Goal: Contribute content: Add original content to the website for others to see

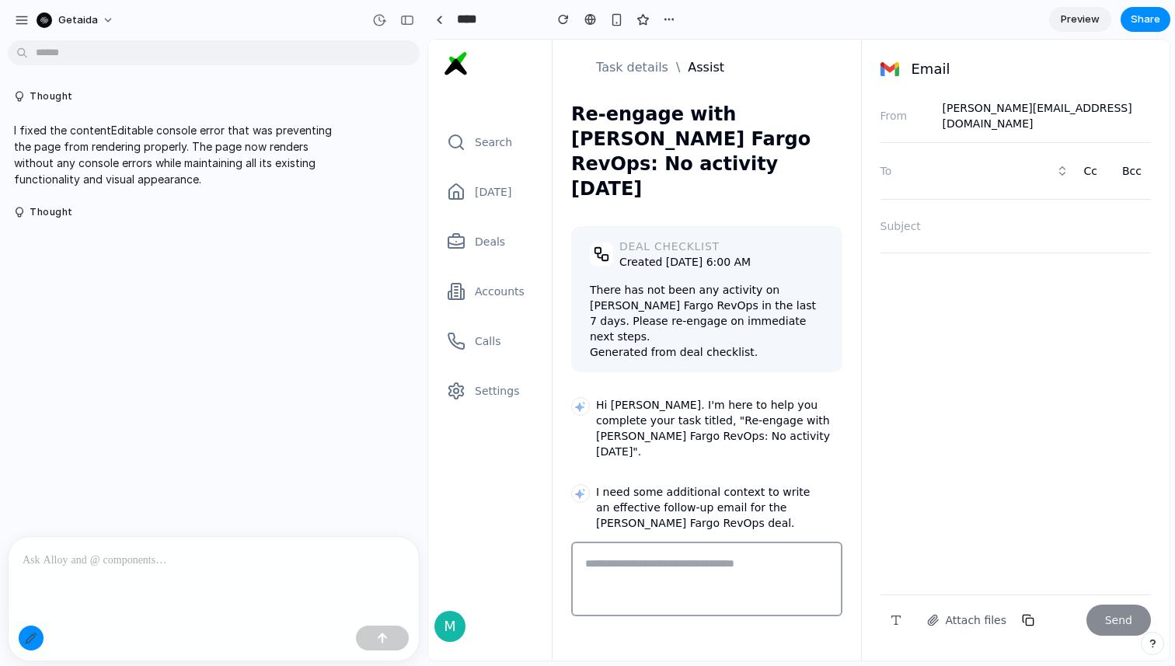
scroll to position [95, 0]
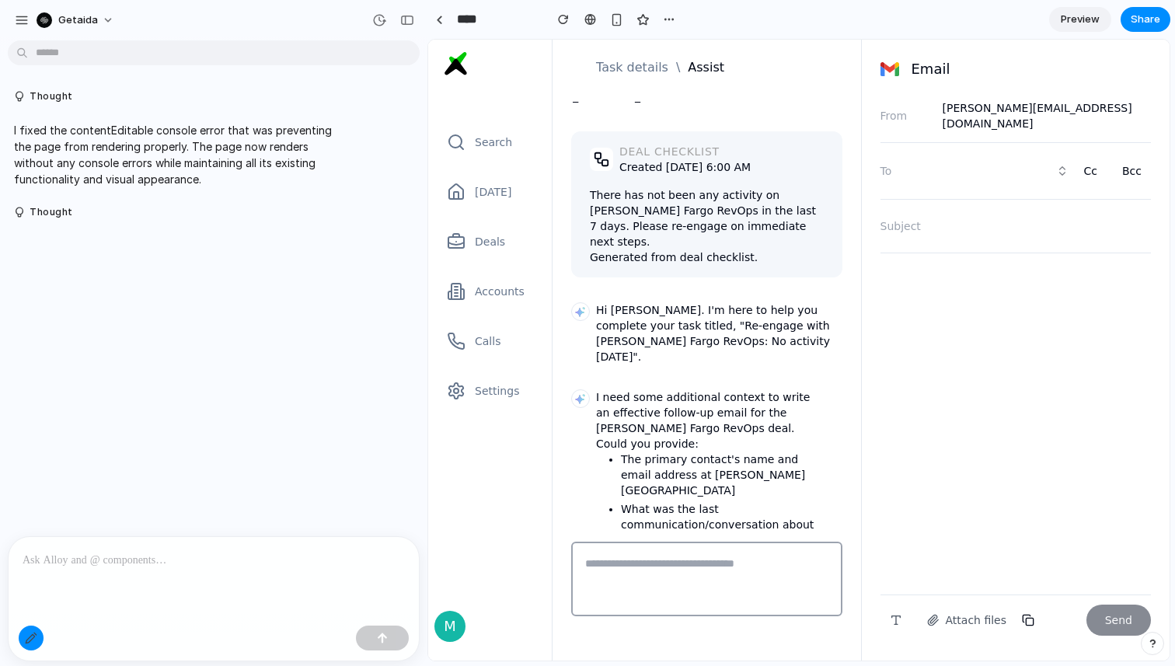
click at [253, 567] on p at bounding box center [214, 560] width 382 height 19
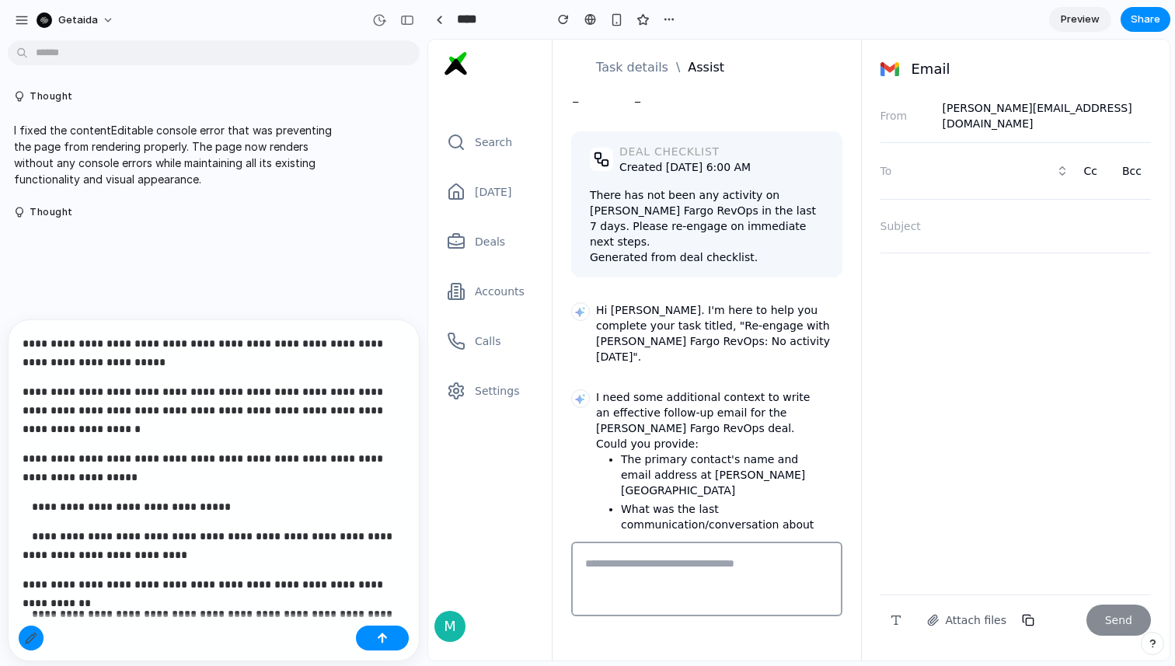
scroll to position [1206, 0]
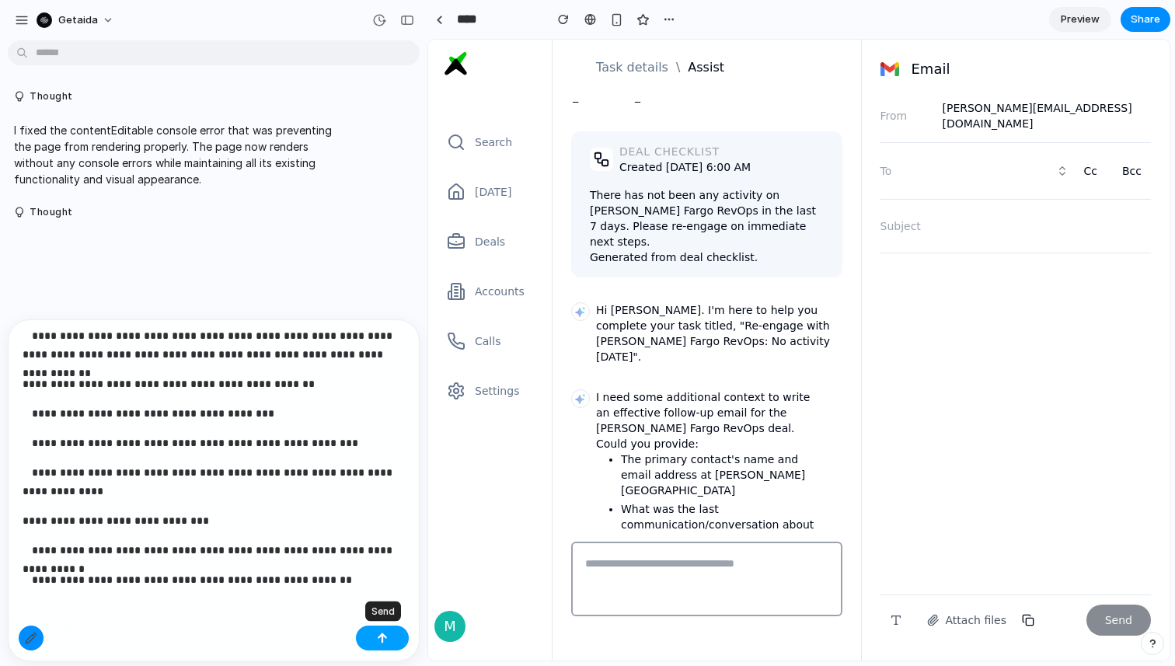
click at [374, 636] on button "button" at bounding box center [382, 637] width 53 height 25
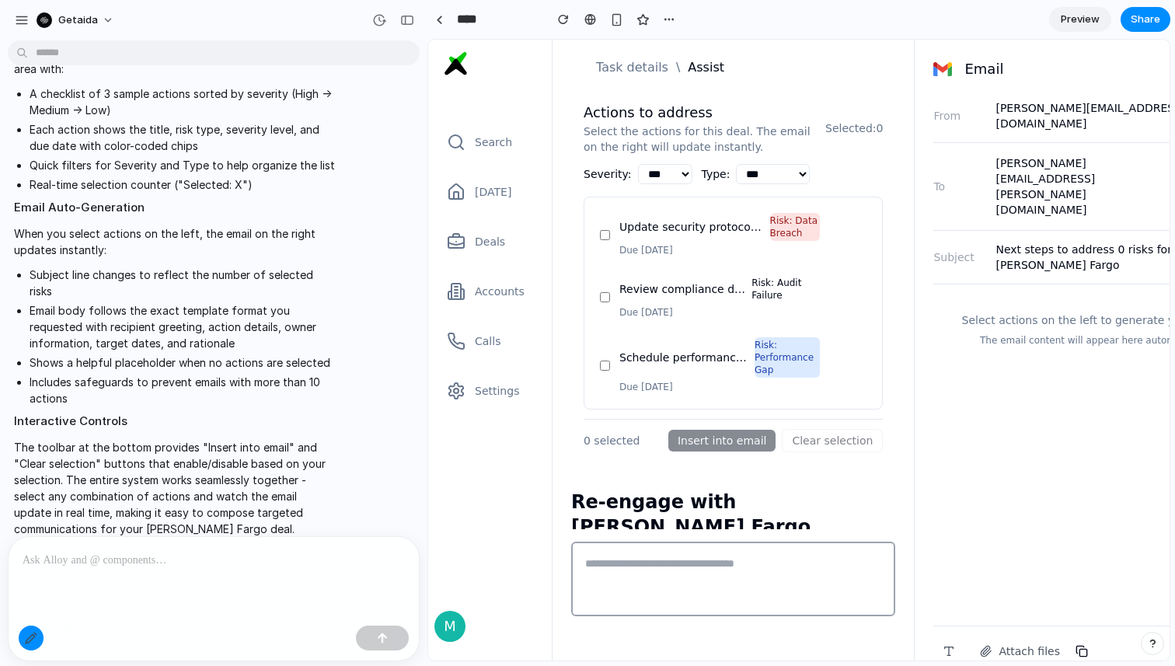
scroll to position [0, 0]
click at [1077, 20] on span "Preview" at bounding box center [1080, 20] width 39 height 16
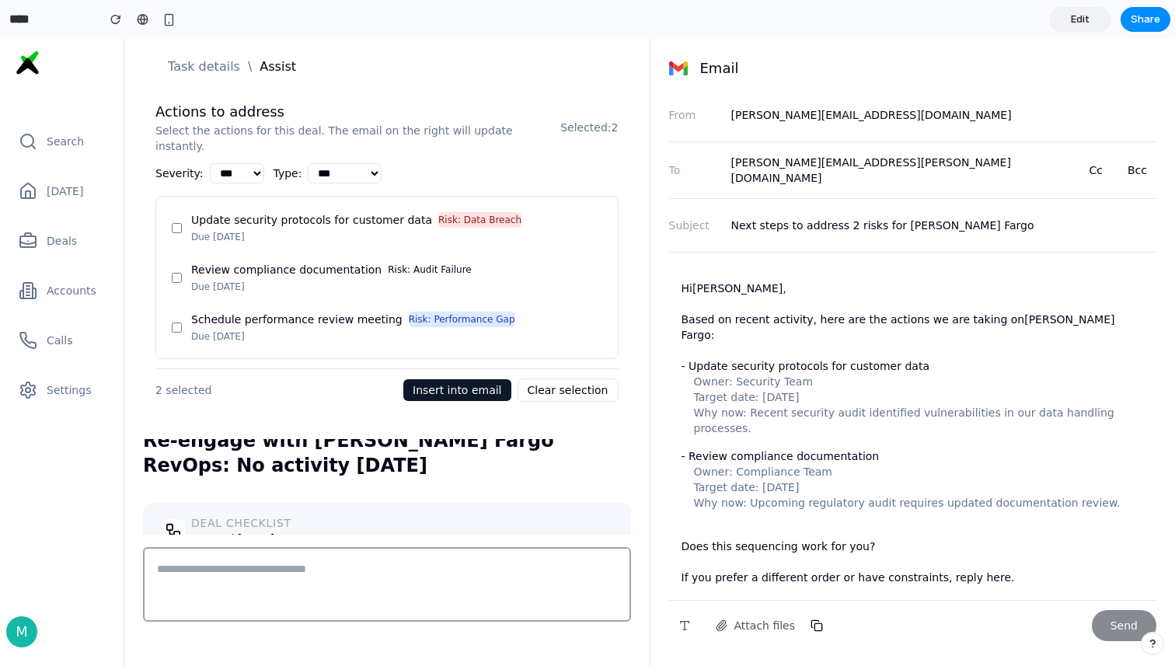
scroll to position [9, 0]
click at [174, 271] on div "Review compliance documentation Risk: Audit Failure Severity: Medium Due [DATE]" at bounding box center [386, 278] width 443 height 44
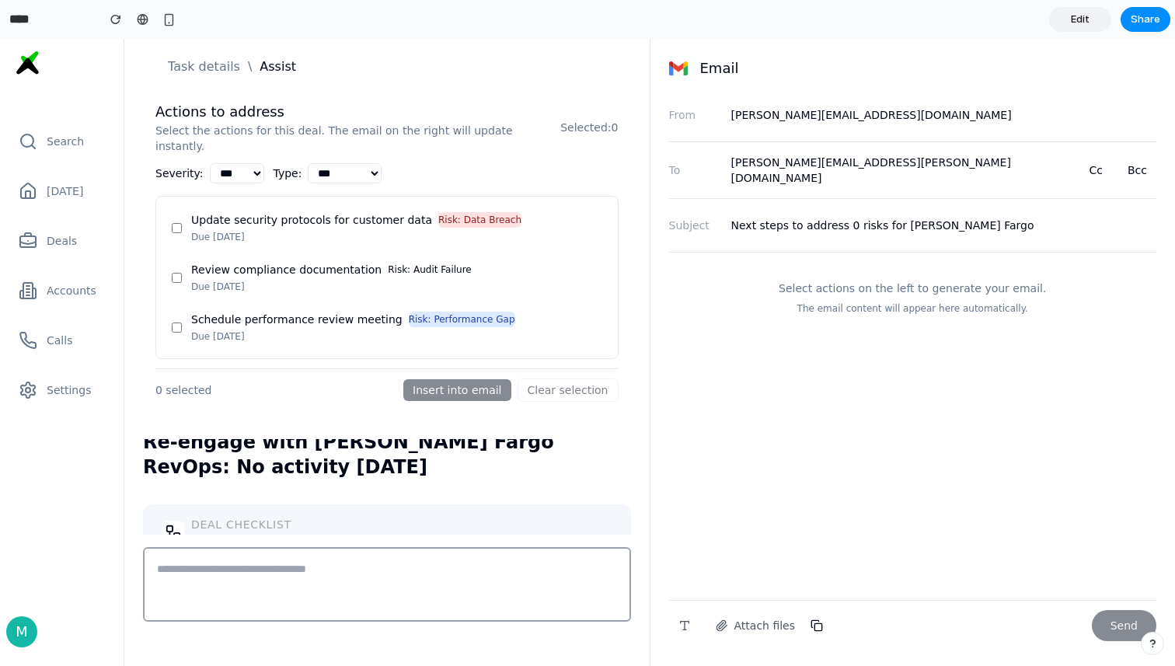
click at [1085, 19] on span "Edit" at bounding box center [1080, 20] width 19 height 16
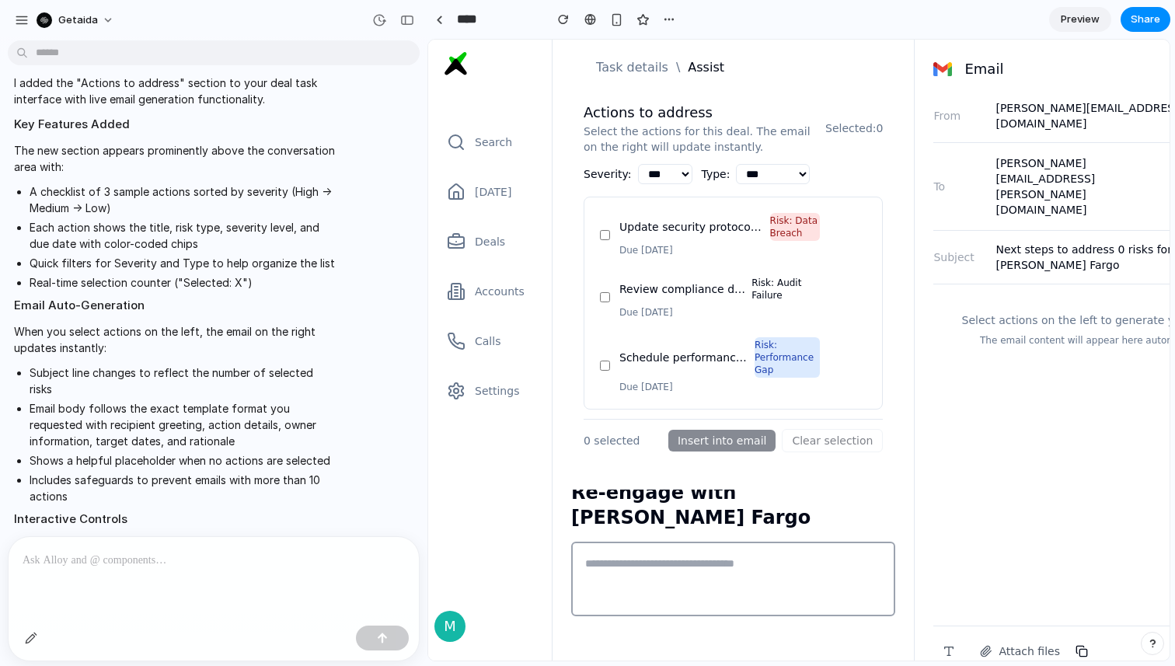
scroll to position [1520, 0]
click at [377, 18] on div "button" at bounding box center [379, 20] width 14 height 14
click at [279, 17] on div "v2 Current v1 2 hours ago Restore" at bounding box center [587, 333] width 1175 height 666
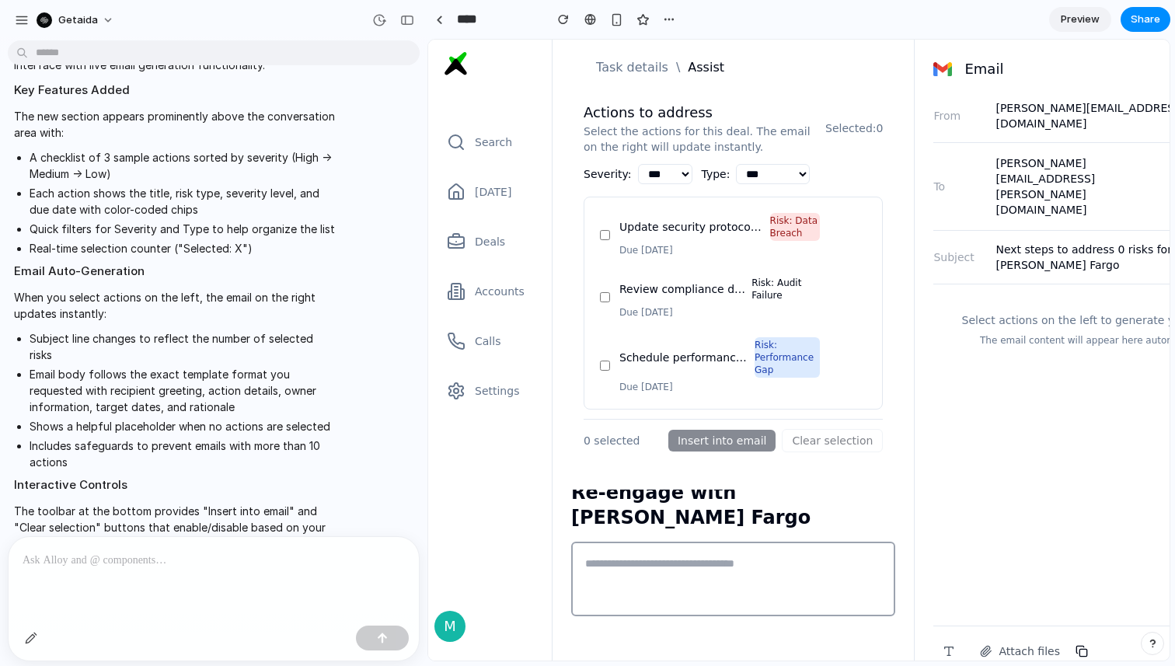
scroll to position [1556, 0]
click at [37, 636] on div "button" at bounding box center [31, 638] width 12 height 12
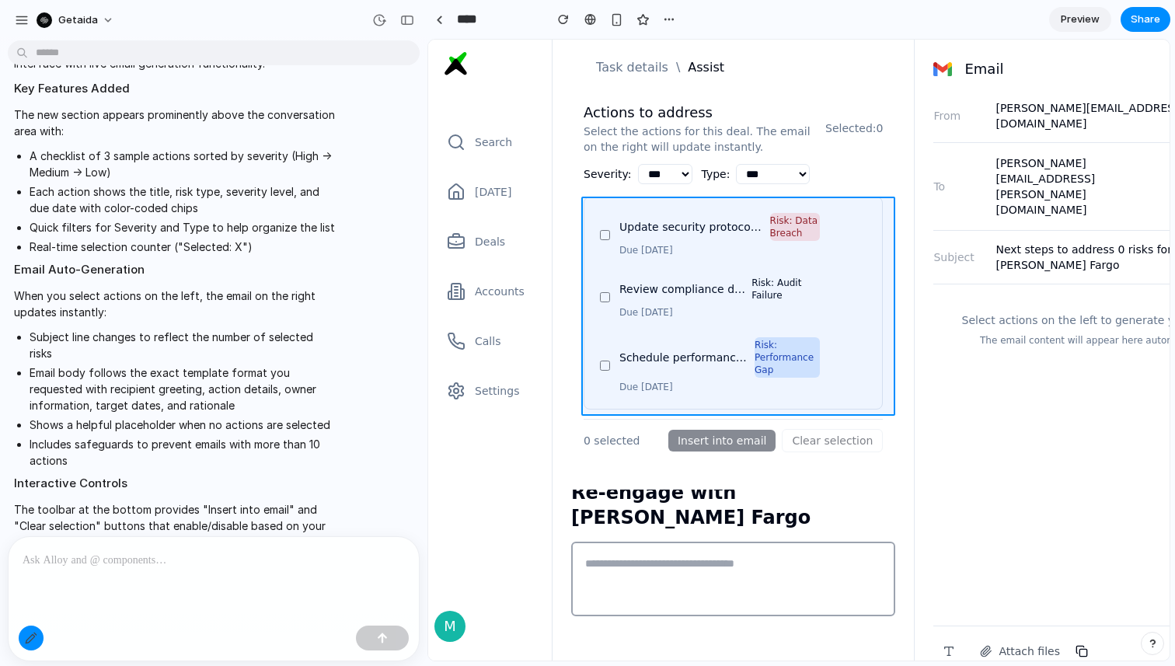
click at [886, 375] on div at bounding box center [799, 350] width 740 height 620
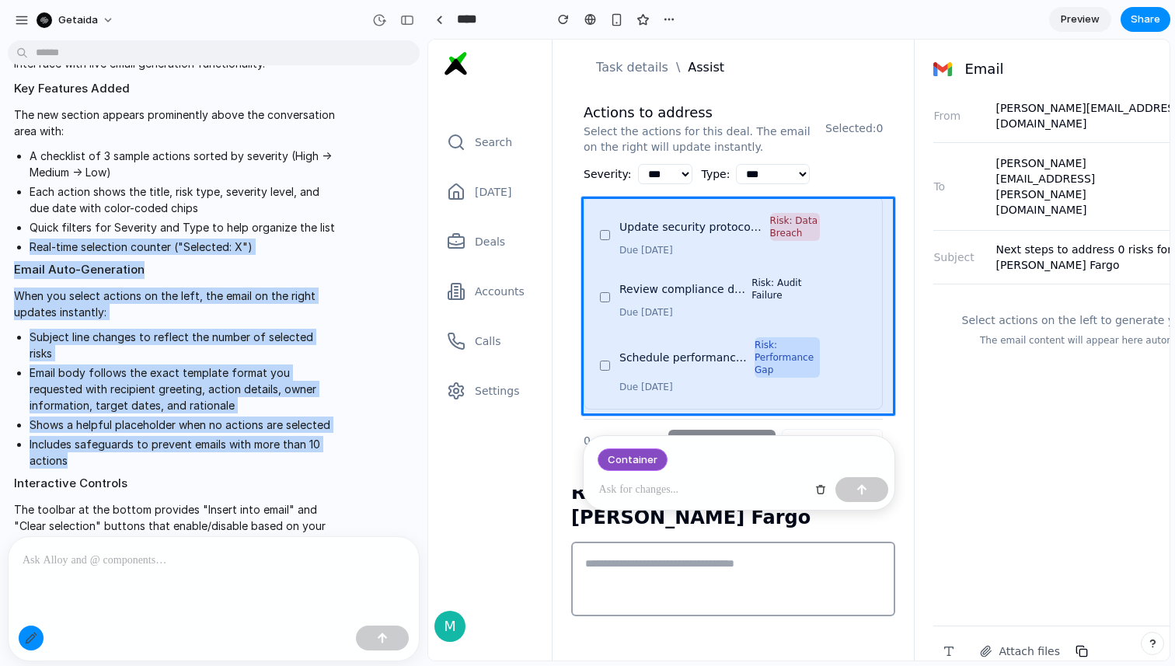
drag, startPoint x: 182, startPoint y: 407, endPoint x: 12, endPoint y: 214, distance: 256.5
click at [12, 214] on div "I added the "Actions to address" section to your deal task interface with live …" at bounding box center [175, 319] width 334 height 579
copy span "Real-time selection counter ("Selected: X") Email Auto-Generation When you sele…"
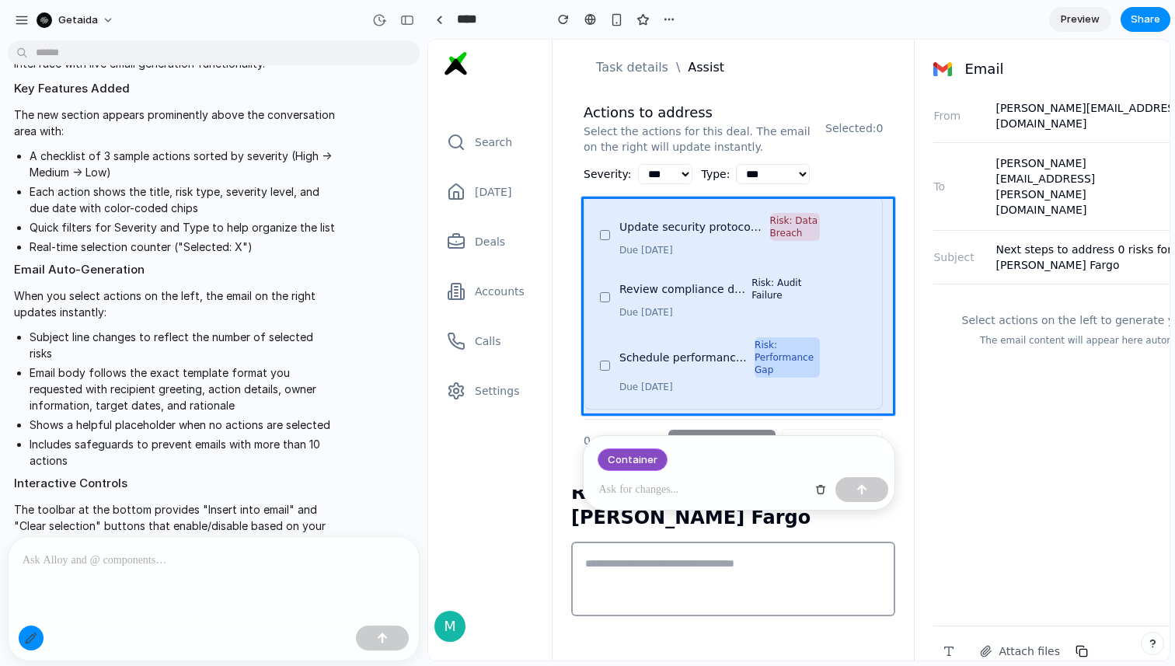
click at [652, 491] on p at bounding box center [702, 489] width 207 height 19
click at [637, 488] on p at bounding box center [702, 489] width 207 height 19
paste div
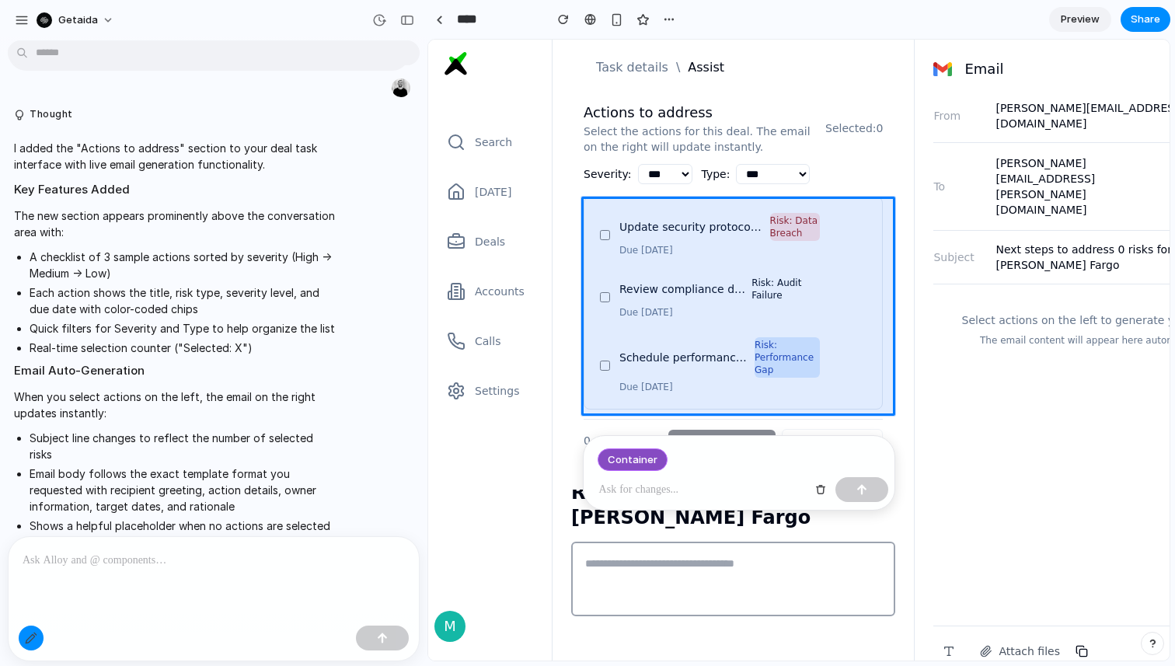
scroll to position [1451, 0]
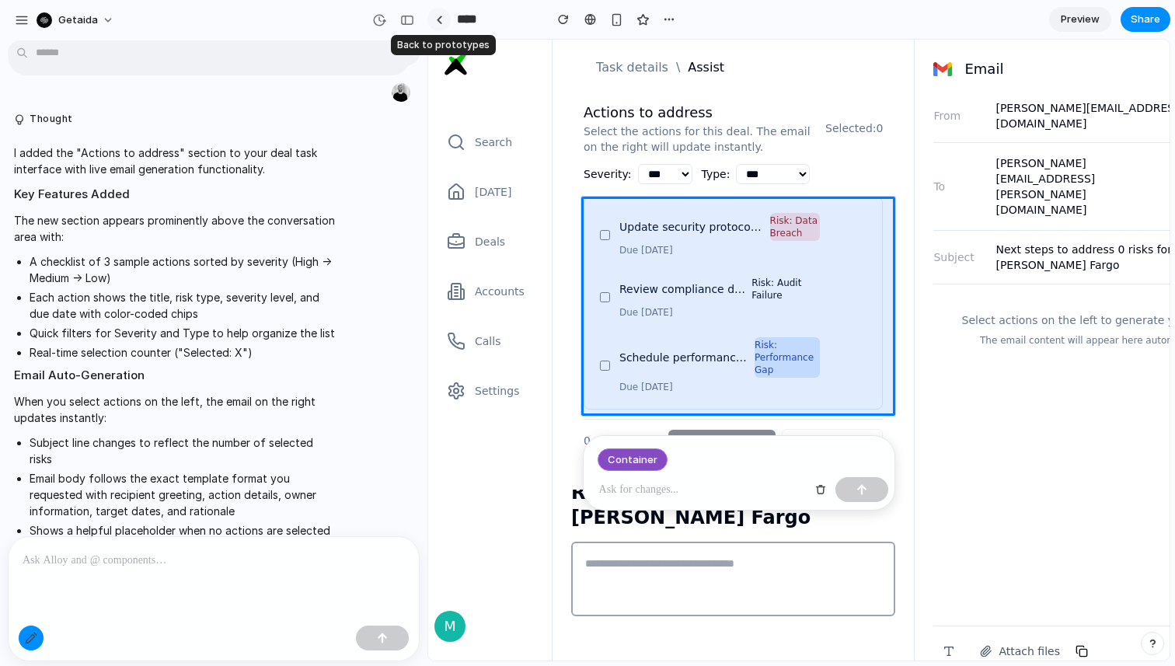
click at [434, 16] on link at bounding box center [438, 19] width 23 height 23
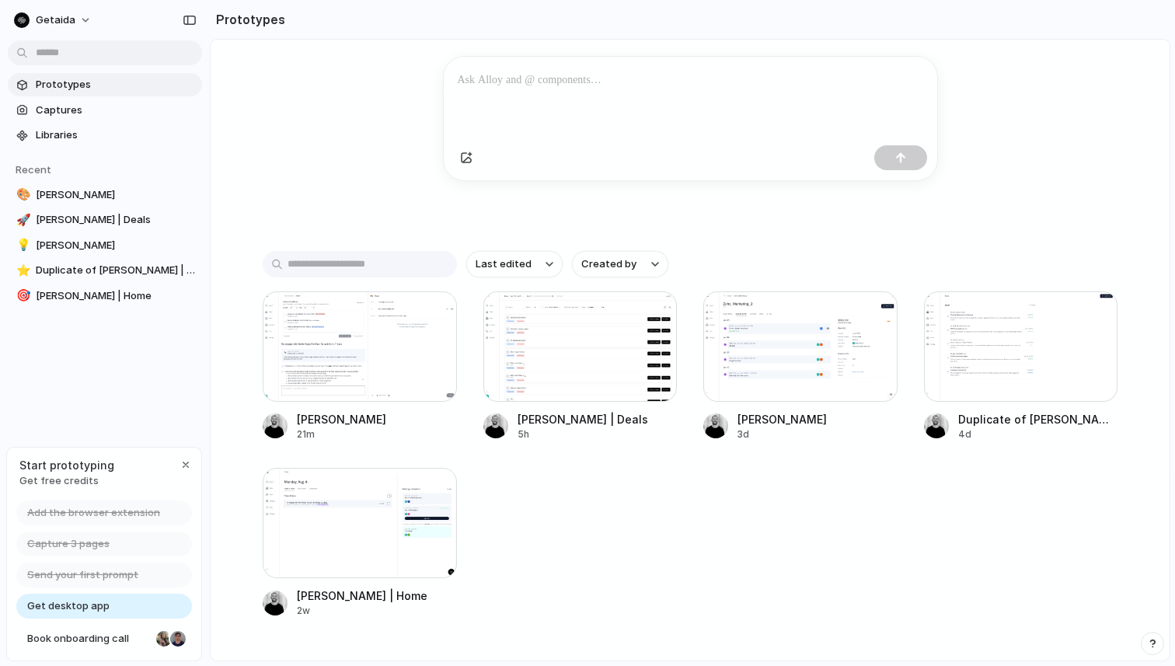
scroll to position [170, 0]
click at [355, 360] on div at bounding box center [360, 344] width 194 height 110
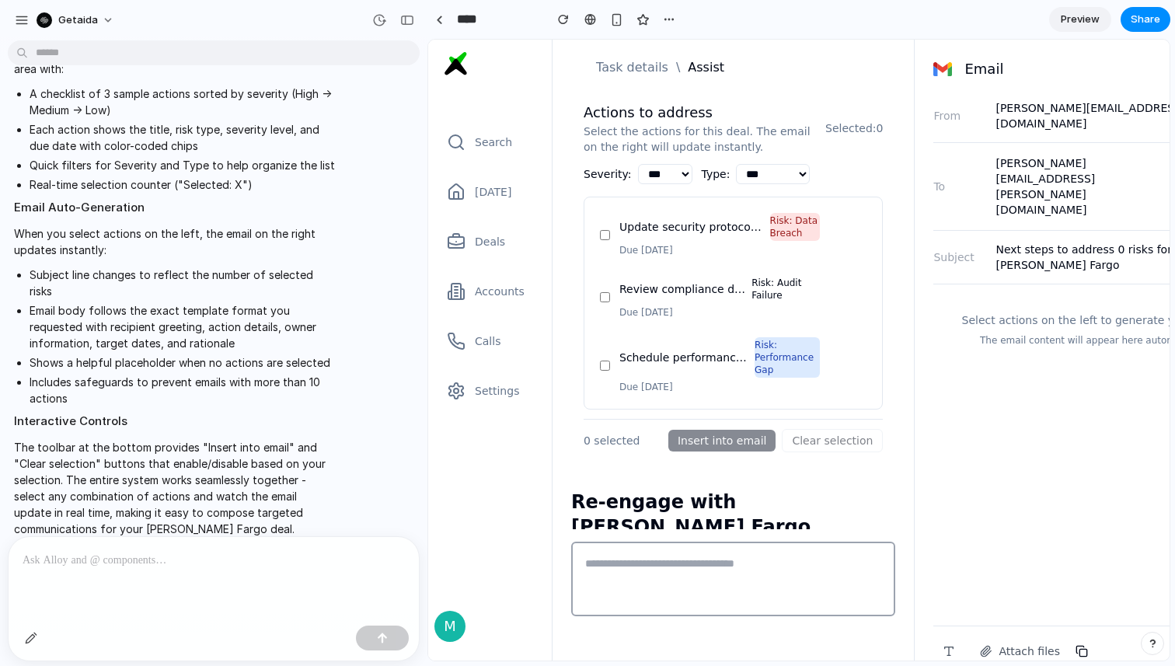
click at [1064, 26] on span "Preview" at bounding box center [1080, 20] width 39 height 16
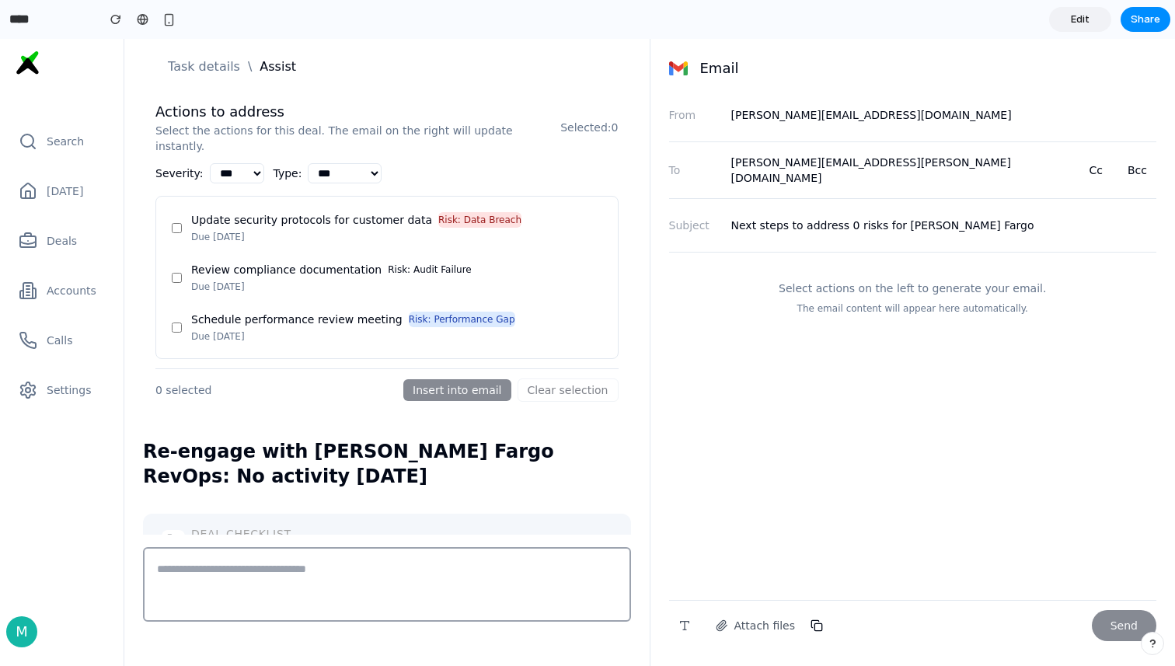
click at [261, 163] on select "*** **** ****** ***" at bounding box center [237, 173] width 54 height 20
select select "****"
click at [210, 163] on select "*** **** ****** ***" at bounding box center [237, 173] width 54 height 20
click at [347, 163] on select "**********" at bounding box center [345, 173] width 74 height 20
select select "**********"
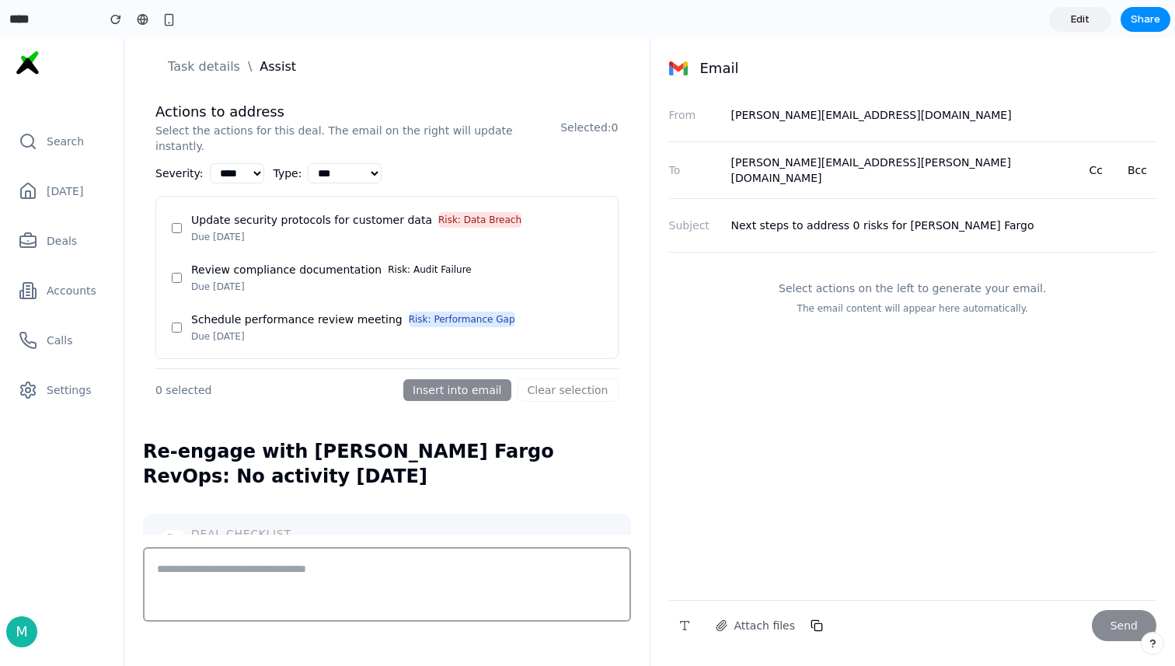
click at [322, 163] on select "**********" at bounding box center [345, 173] width 74 height 20
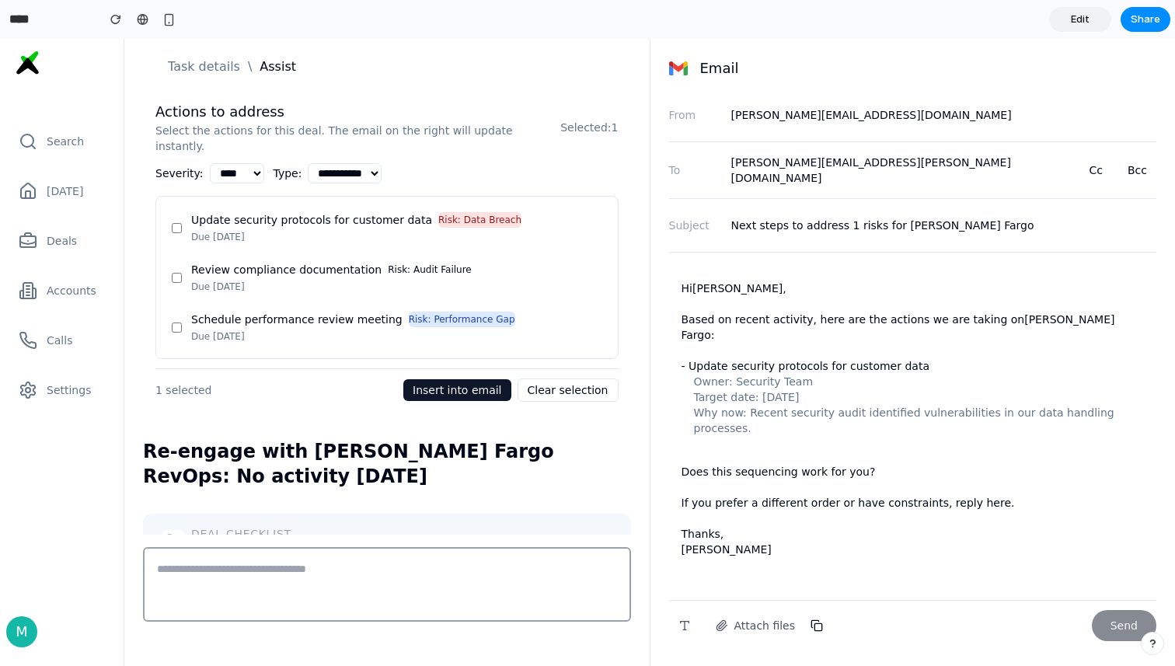
click at [173, 223] on div "Update security protocols for customer data Risk: Data Breach Severity: High Du…" at bounding box center [386, 228] width 443 height 44
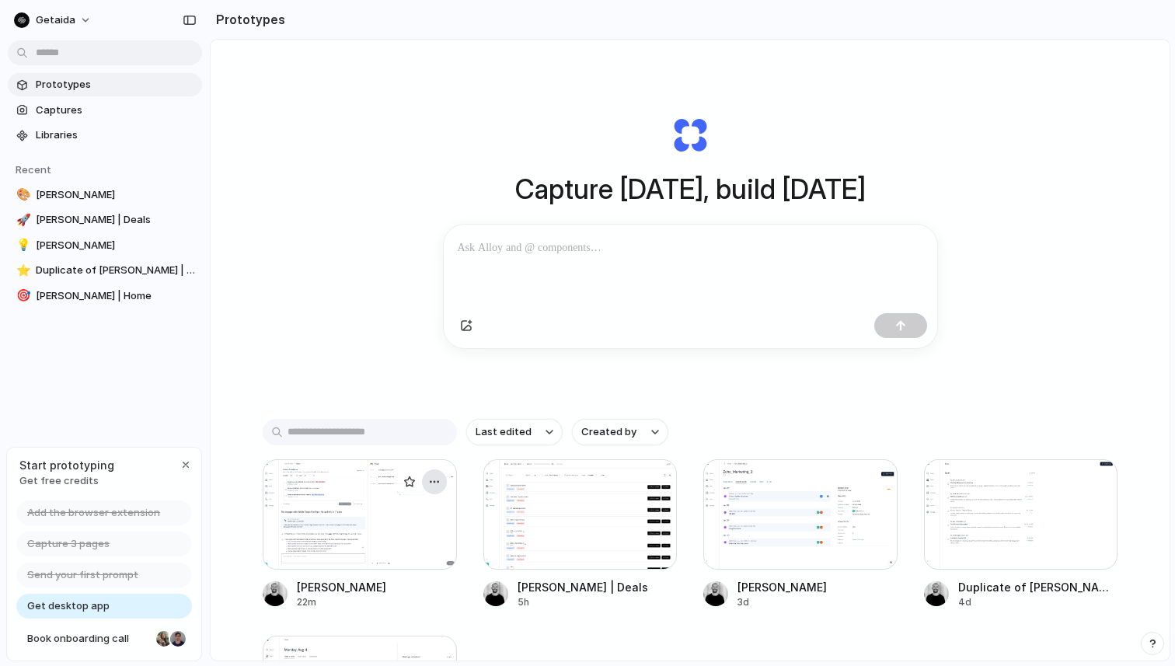
click at [436, 482] on div "button" at bounding box center [434, 481] width 12 height 12
click at [291, 486] on div "Open in new tab Copy link Delete" at bounding box center [587, 333] width 1175 height 666
click at [308, 488] on div at bounding box center [360, 514] width 194 height 110
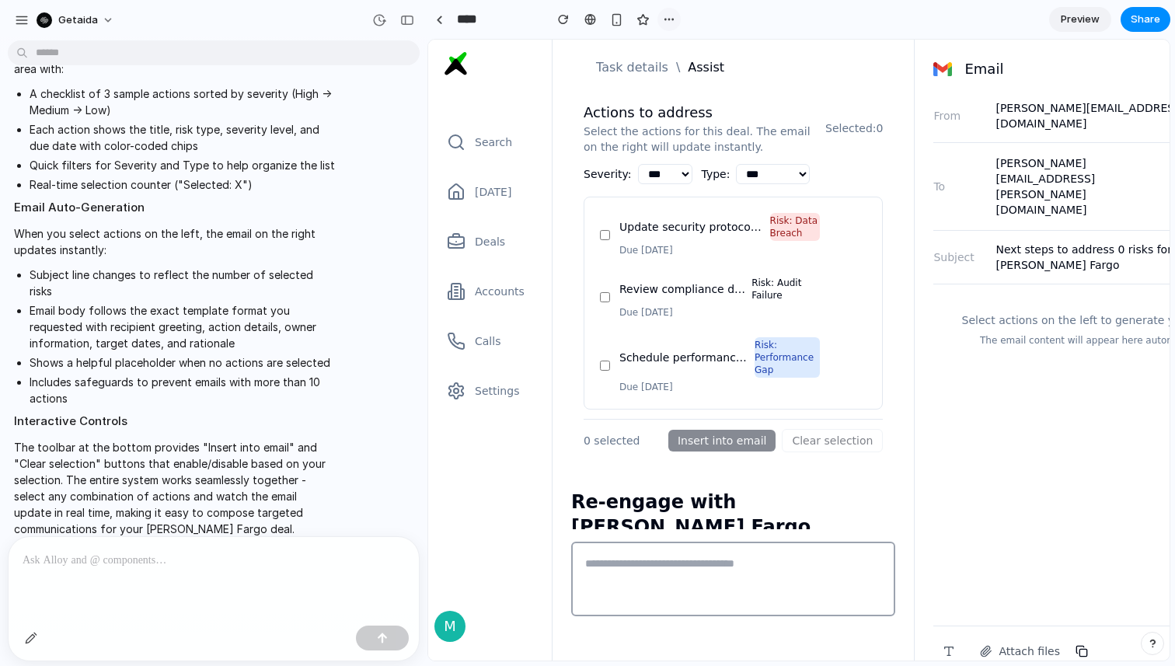
click at [677, 19] on button "button" at bounding box center [668, 19] width 23 height 23
click at [695, 49] on span "Duplicate" at bounding box center [708, 54] width 47 height 16
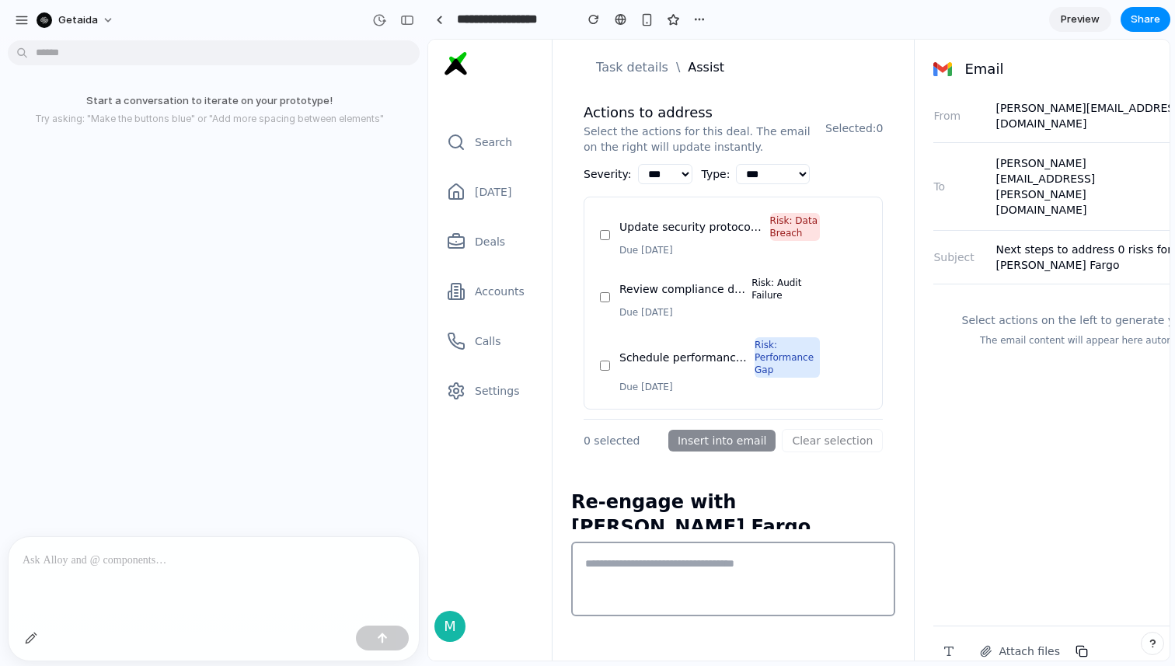
click at [176, 565] on p at bounding box center [214, 560] width 382 height 19
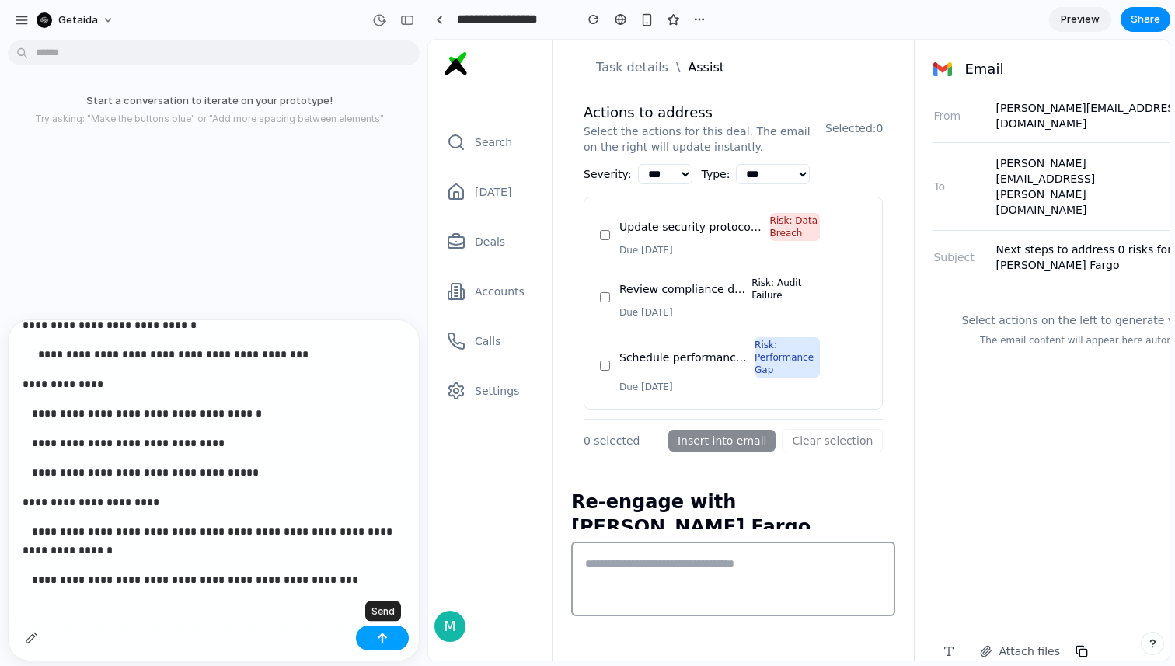
click at [379, 642] on div "button" at bounding box center [382, 637] width 11 height 11
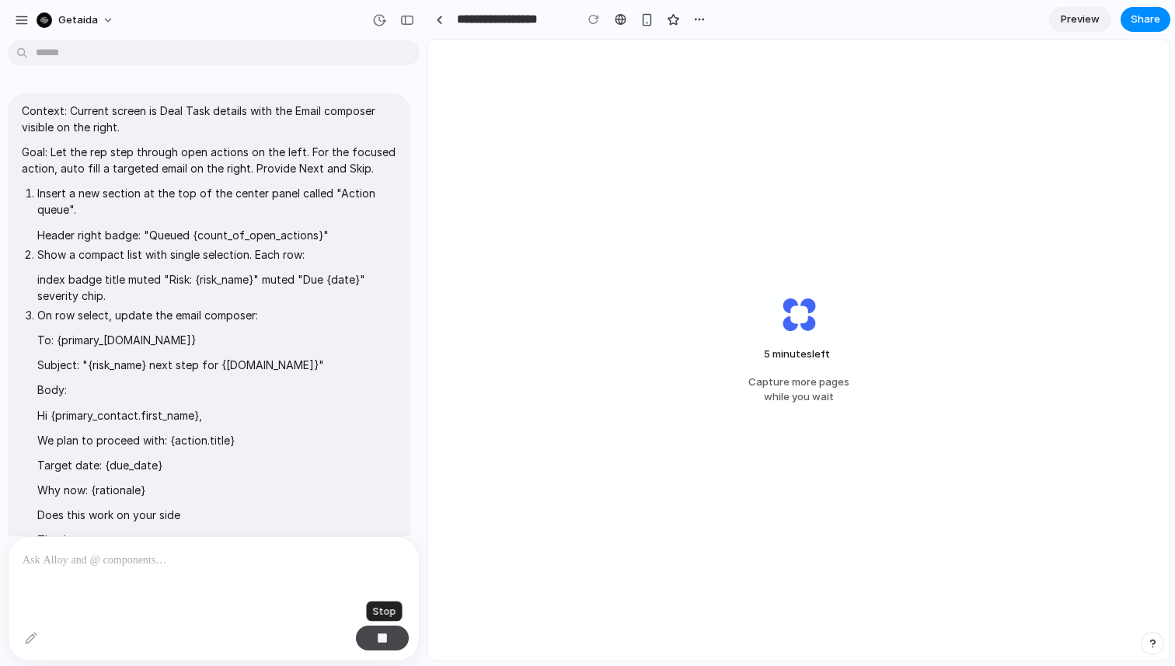
scroll to position [0, 0]
